Goal: Information Seeking & Learning: Understand process/instructions

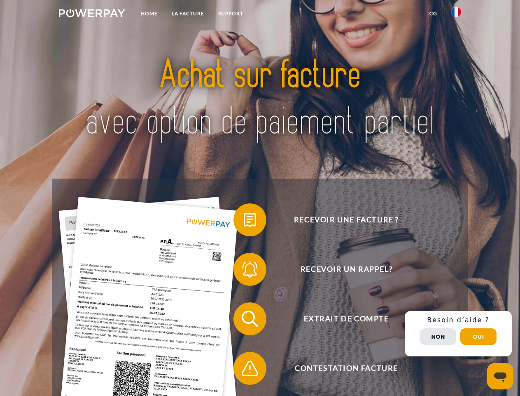
click at [92, 14] on img at bounding box center [92, 13] width 66 height 8
click at [457, 14] on img at bounding box center [457, 12] width 10 height 10
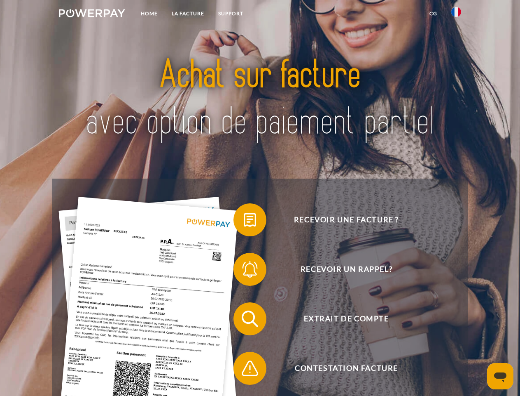
click at [434, 14] on link "CG" at bounding box center [434, 13] width 22 height 15
click at [244, 221] on span at bounding box center [237, 219] width 41 height 41
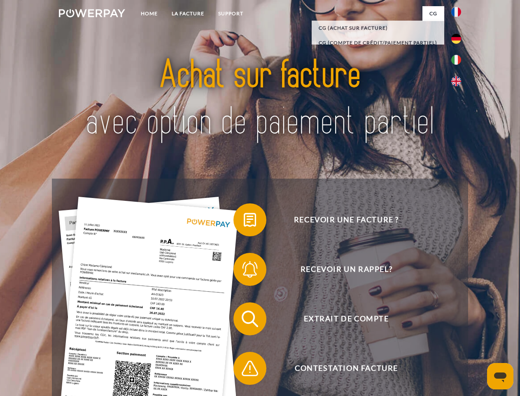
click at [244, 271] on span at bounding box center [237, 269] width 41 height 41
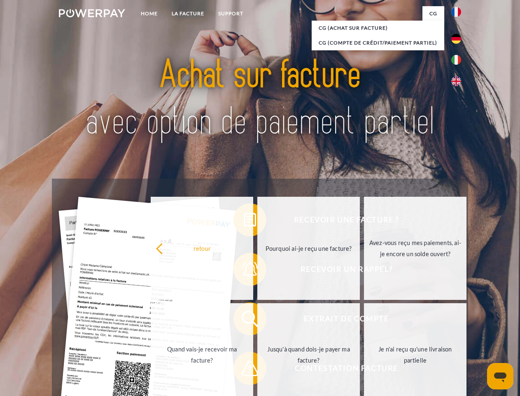
click at [258, 320] on link "Jusqu'à quand dois-je payer ma facture?" at bounding box center [309, 354] width 103 height 103
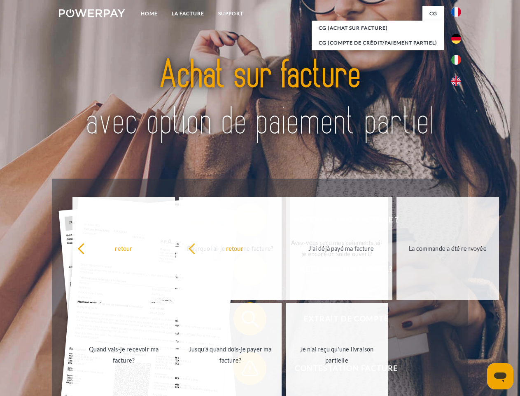
click at [244, 370] on span at bounding box center [237, 367] width 41 height 41
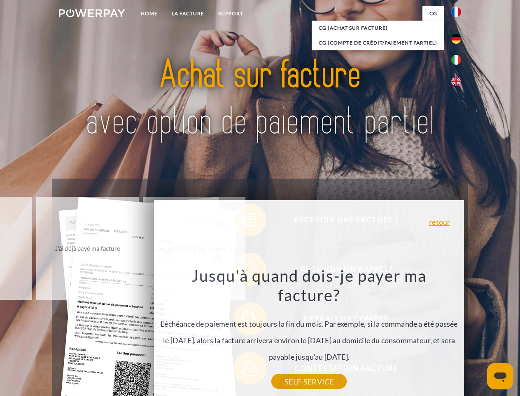
click at [459, 333] on div "Recevoir une facture ? Recevoir un rappel? Extrait de compte retour" at bounding box center [260, 343] width 416 height 330
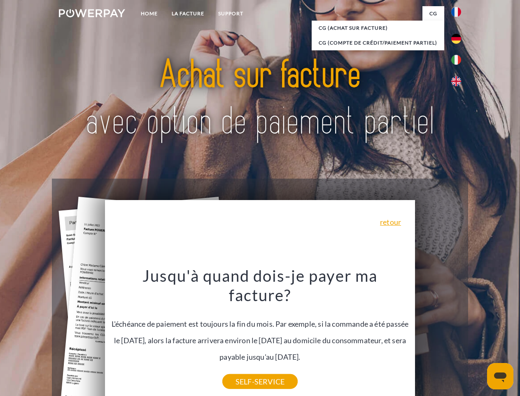
click at [438, 335] on span "Extrait de compte" at bounding box center [347, 318] width 202 height 33
click at [479, 336] on header "Home LA FACTURE Support" at bounding box center [260, 284] width 520 height 569
